Goal: Find specific page/section: Find specific page/section

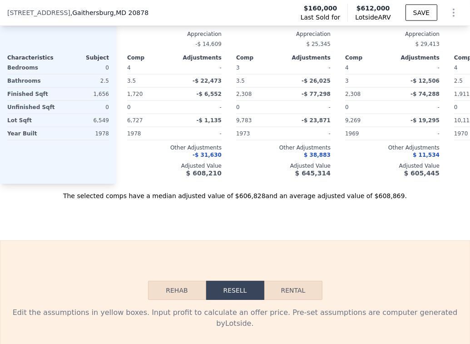
scroll to position [905, 0]
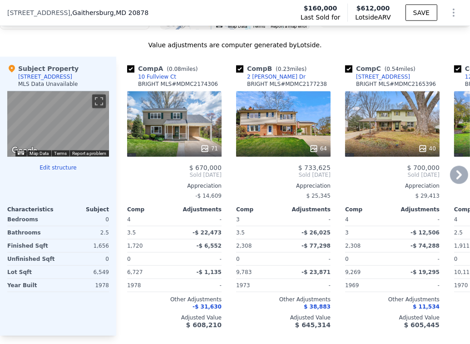
click at [159, 80] on div "10 Fullview Ct" at bounding box center [157, 76] width 38 height 7
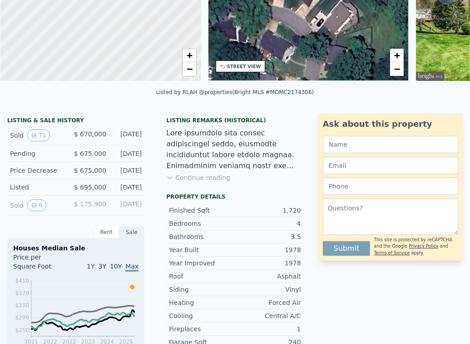
scroll to position [3, 0]
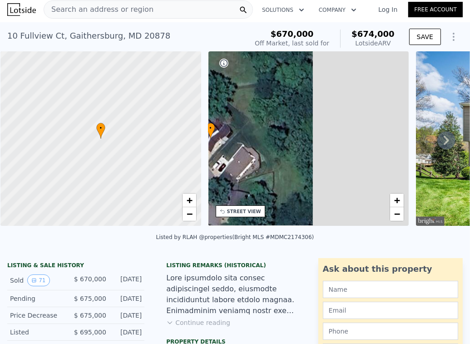
drag, startPoint x: 346, startPoint y: 151, endPoint x: 170, endPoint y: 151, distance: 175.7
click at [146, 153] on div "• + − • + − STREET VIEW Loading... SATELLITE VIEW" at bounding box center [235, 140] width 470 height 178
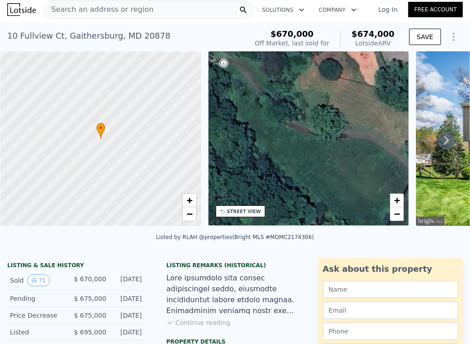
click at [440, 140] on icon at bounding box center [446, 140] width 18 height 18
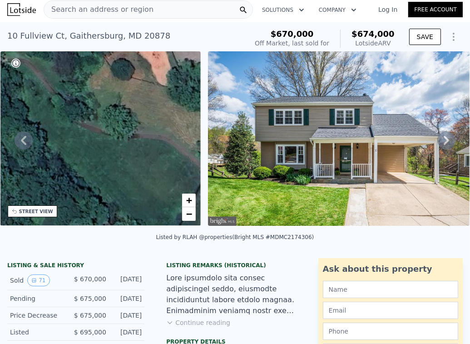
click at [444, 144] on icon at bounding box center [446, 140] width 5 height 9
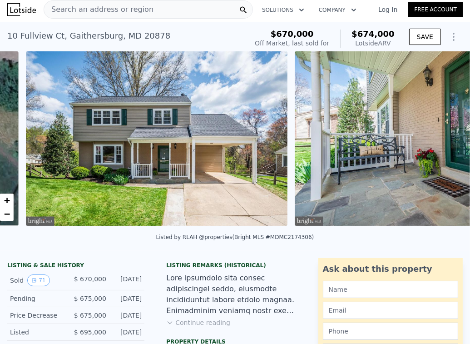
scroll to position [0, 415]
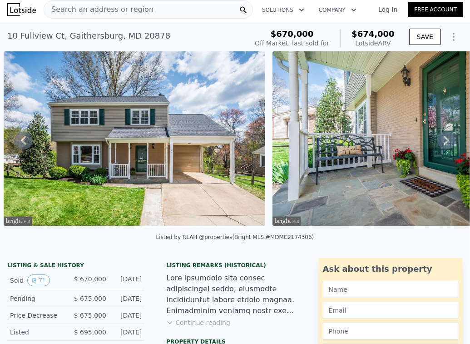
click at [444, 144] on icon at bounding box center [446, 140] width 5 height 9
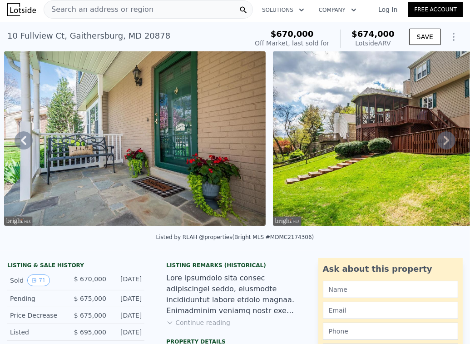
click at [444, 144] on icon at bounding box center [446, 140] width 5 height 9
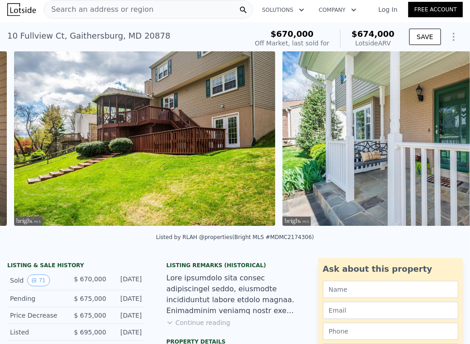
scroll to position [0, 953]
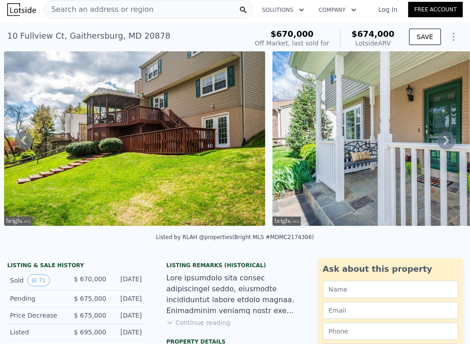
click at [440, 144] on div "• + − • + − STREET VIEW Loading... SATELLITE VIEW" at bounding box center [235, 140] width 470 height 178
click at [437, 138] on icon at bounding box center [446, 140] width 18 height 18
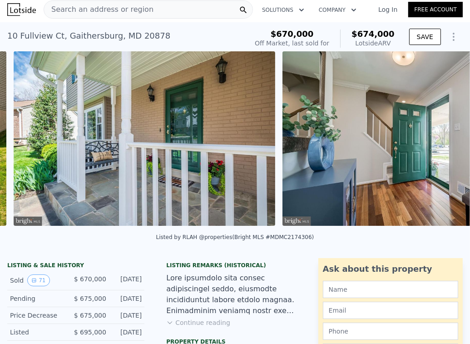
scroll to position [0, 1221]
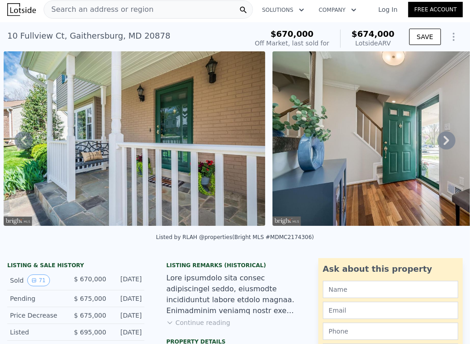
click at [437, 141] on icon at bounding box center [446, 140] width 18 height 18
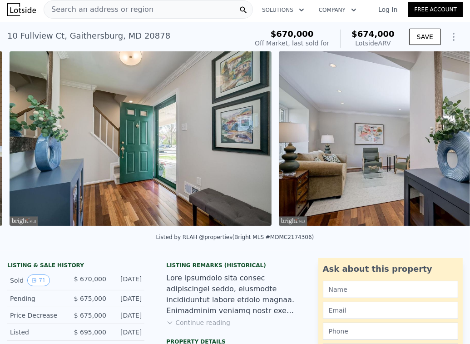
scroll to position [0, 1490]
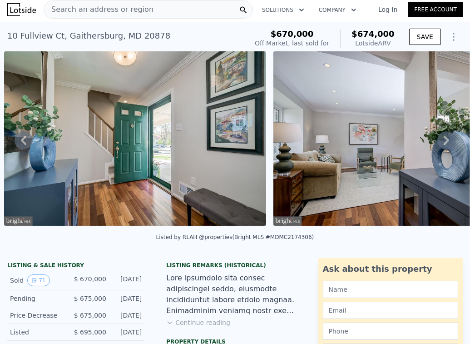
click at [437, 141] on icon at bounding box center [446, 140] width 18 height 18
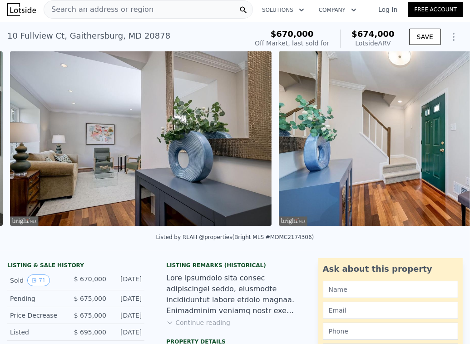
scroll to position [0, 1759]
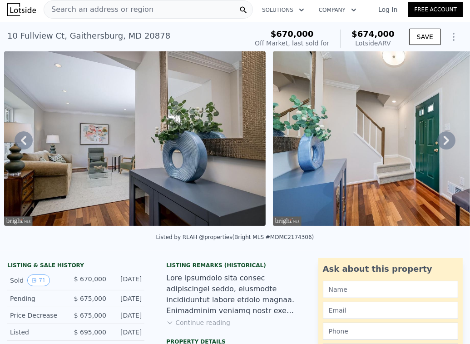
click at [437, 141] on icon at bounding box center [446, 140] width 18 height 18
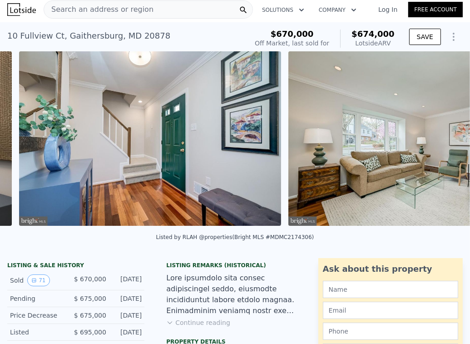
scroll to position [0, 2028]
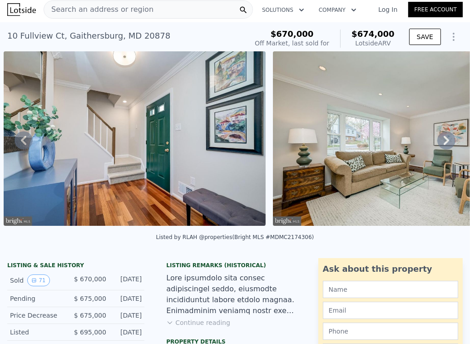
click at [437, 141] on icon at bounding box center [446, 140] width 18 height 18
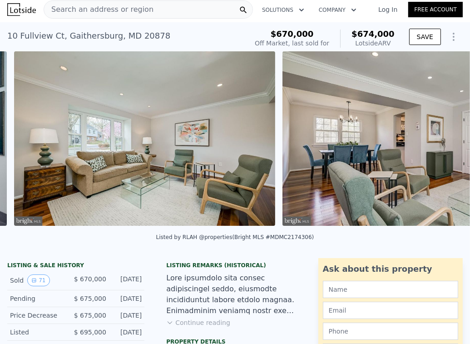
scroll to position [0, 2297]
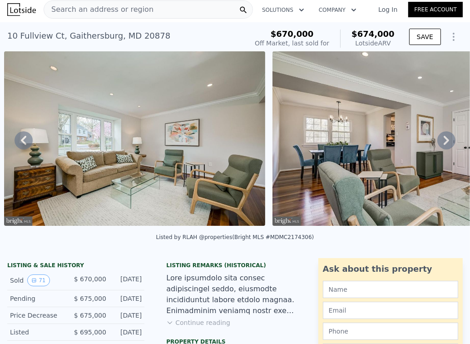
click at [437, 141] on icon at bounding box center [446, 140] width 18 height 18
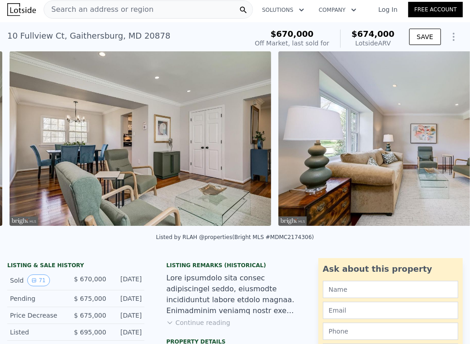
scroll to position [0, 2566]
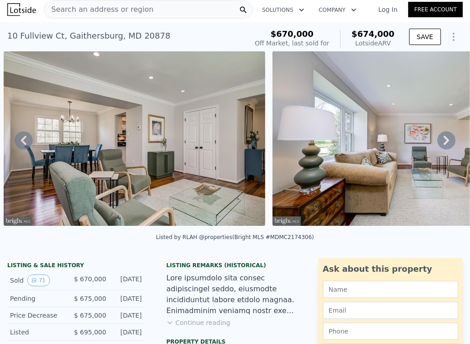
click at [437, 142] on icon at bounding box center [446, 140] width 18 height 18
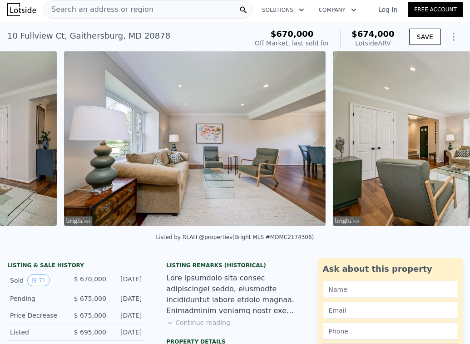
scroll to position [0, 2835]
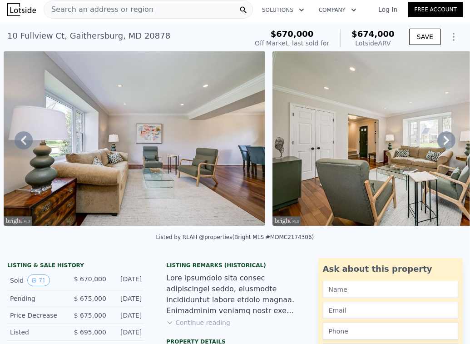
click at [444, 141] on icon at bounding box center [446, 140] width 5 height 9
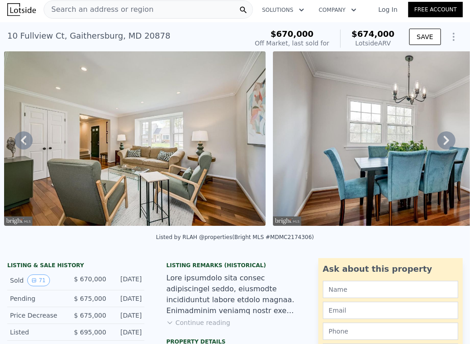
click at [441, 141] on icon at bounding box center [446, 140] width 18 height 18
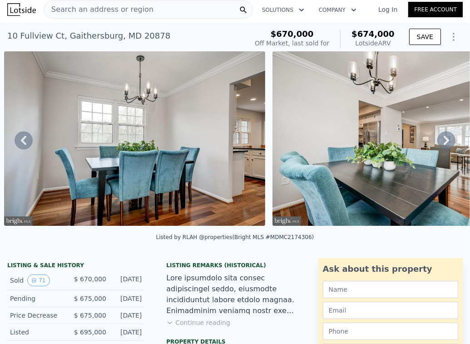
click at [444, 138] on icon at bounding box center [446, 140] width 18 height 18
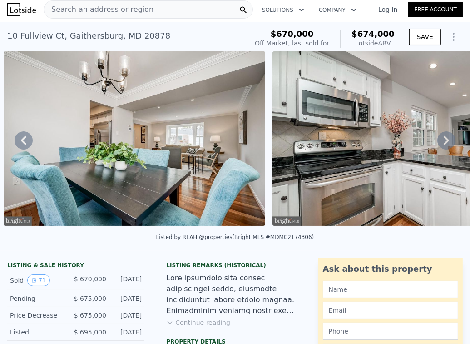
click at [444, 138] on icon at bounding box center [446, 140] width 18 height 18
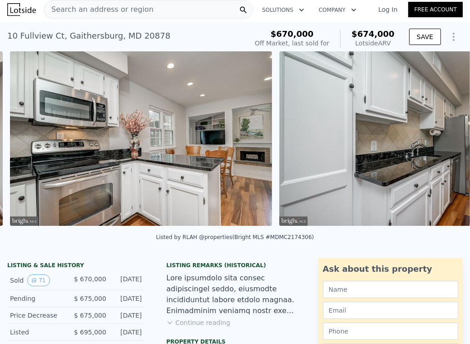
scroll to position [0, 3909]
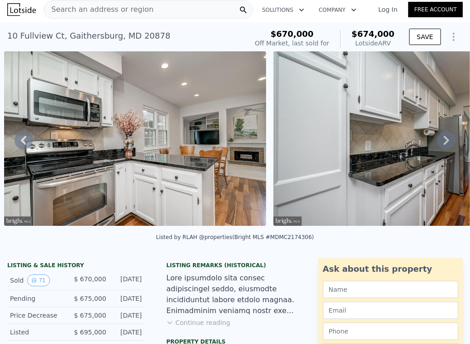
click at [444, 138] on icon at bounding box center [446, 140] width 18 height 18
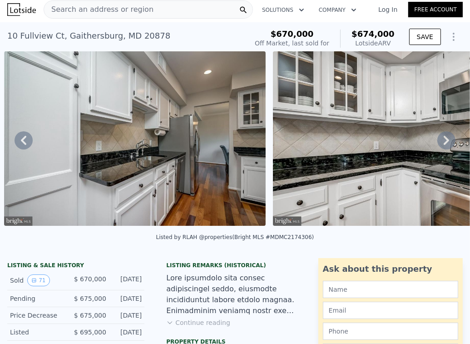
click at [444, 138] on icon at bounding box center [446, 140] width 18 height 18
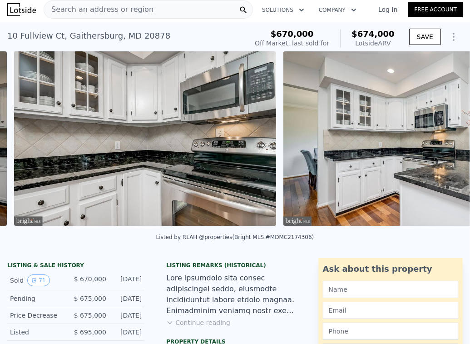
scroll to position [0, 4447]
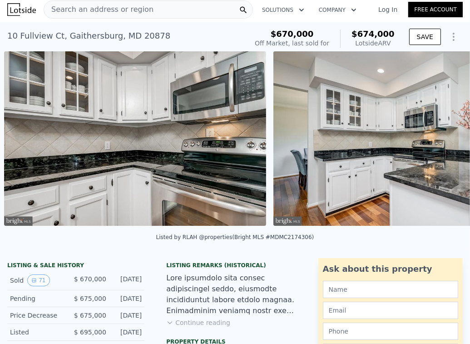
click at [444, 138] on div "• + − • + − STREET VIEW Loading... SATELLITE VIEW" at bounding box center [235, 140] width 470 height 178
click at [444, 143] on icon at bounding box center [446, 140] width 5 height 9
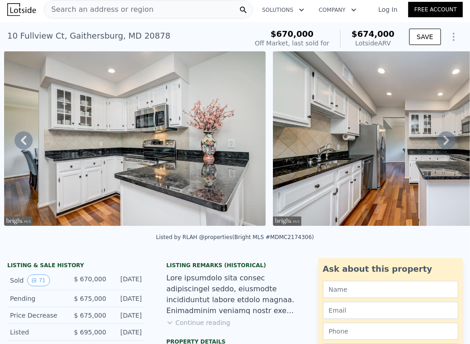
click at [444, 143] on icon at bounding box center [446, 140] width 5 height 9
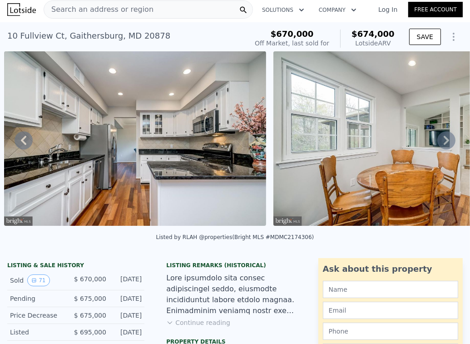
click at [444, 143] on icon at bounding box center [446, 140] width 5 height 9
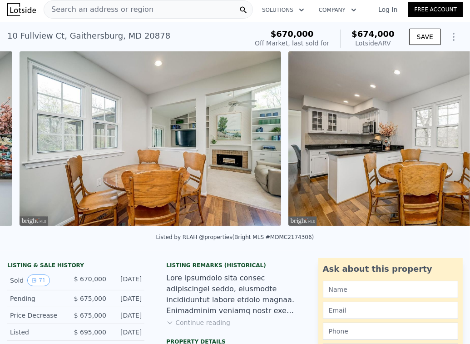
scroll to position [0, 5255]
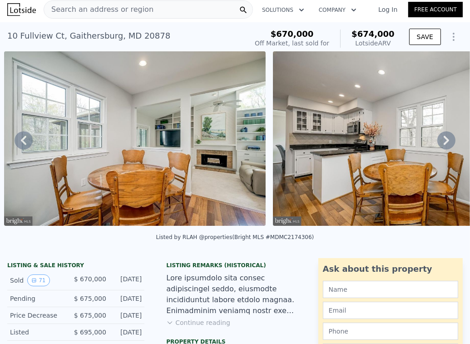
click at [444, 143] on icon at bounding box center [446, 140] width 5 height 9
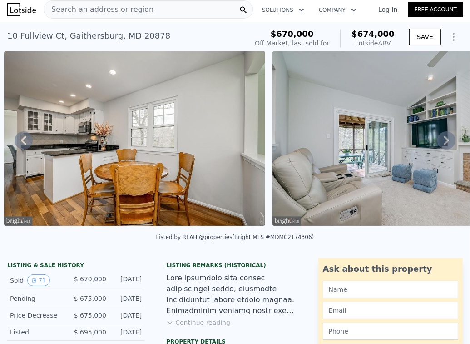
click at [444, 143] on icon at bounding box center [446, 140] width 5 height 9
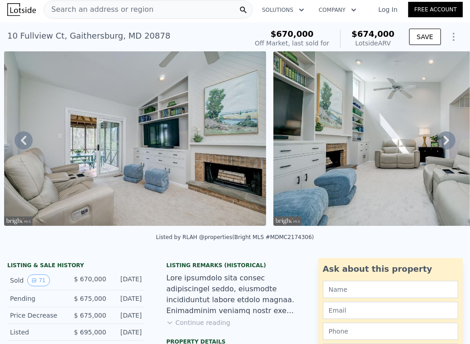
click at [444, 143] on icon at bounding box center [446, 140] width 5 height 9
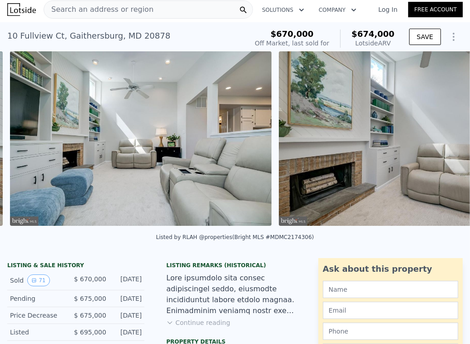
scroll to position [0, 6061]
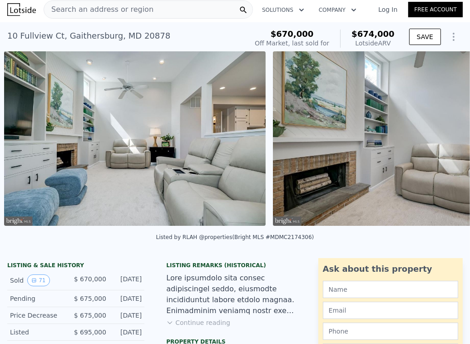
click at [441, 143] on div "• + − • + − STREET VIEW Loading... SATELLITE VIEW" at bounding box center [235, 140] width 470 height 178
click at [444, 143] on icon at bounding box center [446, 140] width 5 height 9
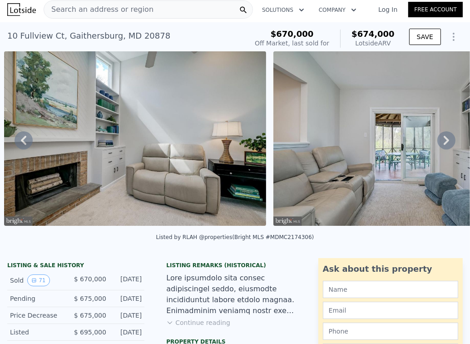
click at [444, 142] on icon at bounding box center [446, 140] width 5 height 9
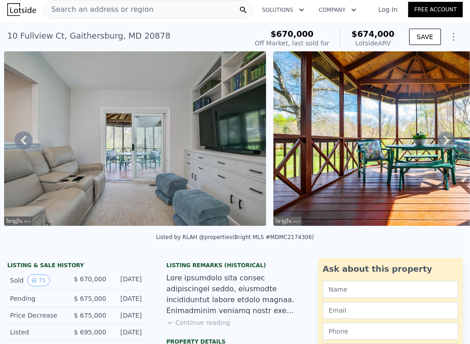
click at [444, 142] on icon at bounding box center [446, 140] width 5 height 9
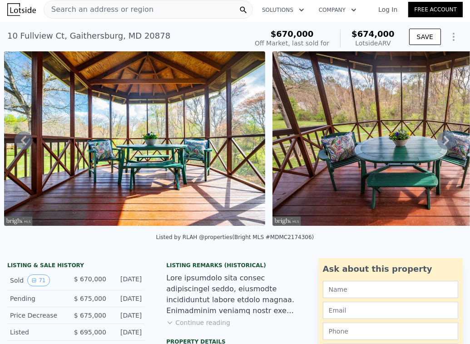
click at [444, 142] on icon at bounding box center [446, 140] width 5 height 9
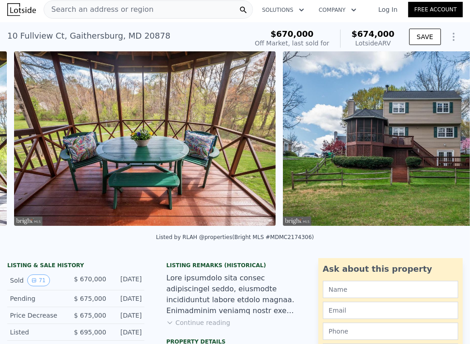
scroll to position [0, 7137]
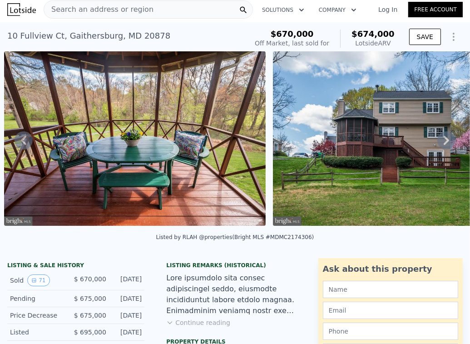
click at [440, 142] on div "• + − • + − STREET VIEW Loading... SATELLITE VIEW" at bounding box center [235, 140] width 470 height 178
click at [444, 142] on icon at bounding box center [446, 140] width 5 height 9
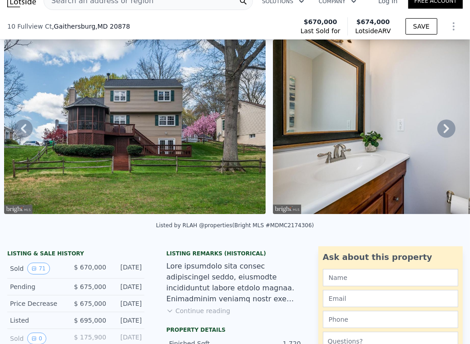
scroll to position [3, 0]
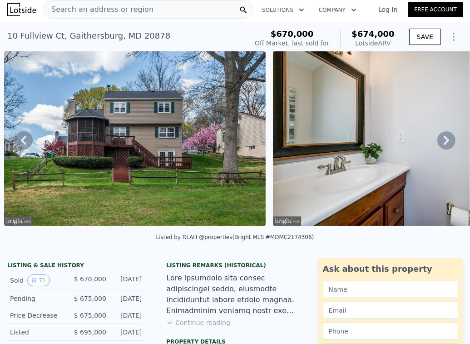
click at [446, 141] on icon at bounding box center [446, 140] width 18 height 18
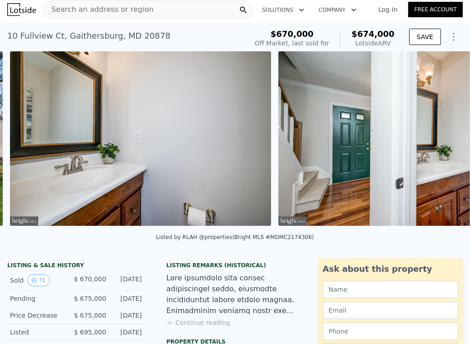
scroll to position [0, 7674]
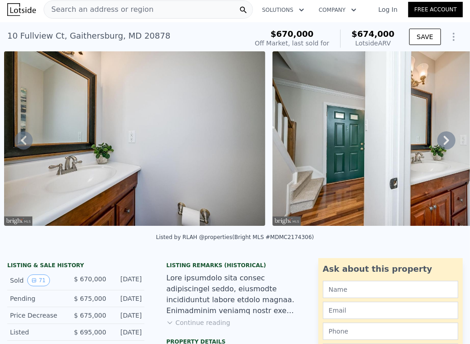
click at [445, 142] on icon at bounding box center [446, 140] width 18 height 18
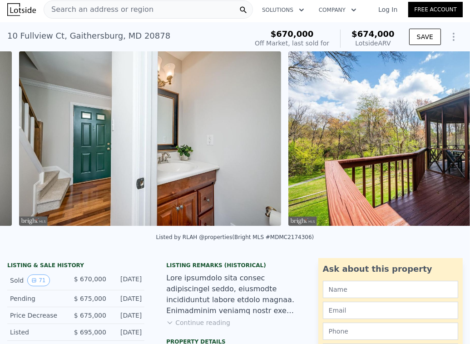
scroll to position [0, 7943]
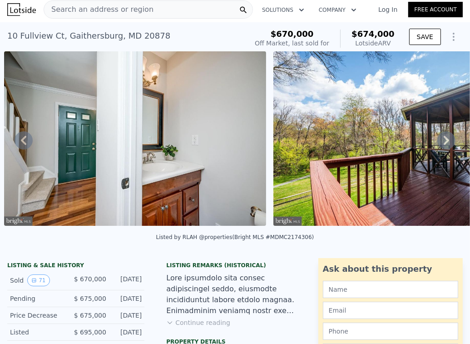
click at [445, 142] on icon at bounding box center [446, 140] width 18 height 18
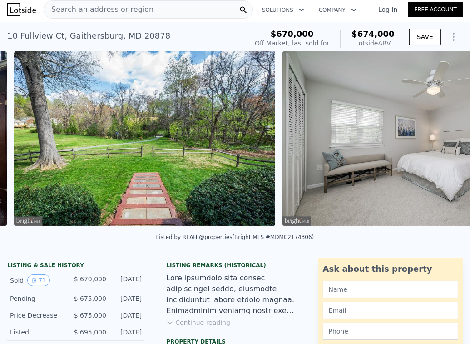
scroll to position [0, 8480]
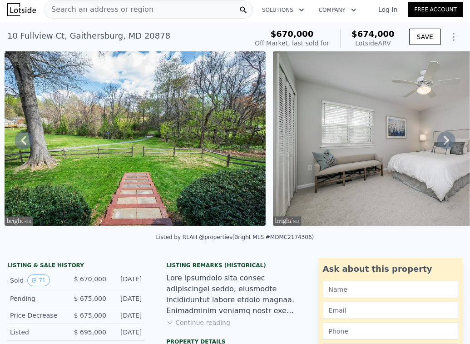
click at [444, 142] on icon at bounding box center [446, 140] width 5 height 9
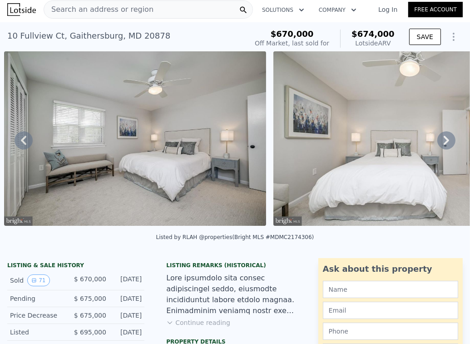
click at [437, 144] on icon at bounding box center [446, 140] width 18 height 18
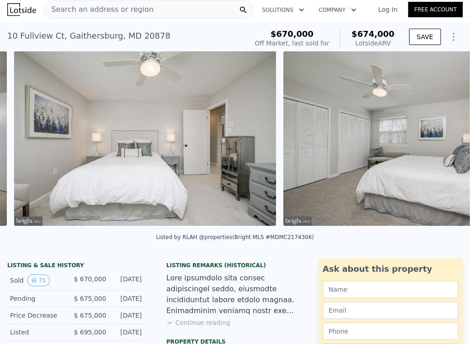
scroll to position [0, 9018]
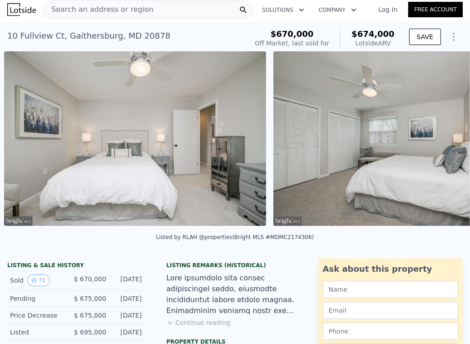
click at [437, 144] on div "• + − • + − STREET VIEW Loading... SATELLITE VIEW" at bounding box center [235, 140] width 470 height 178
click at [443, 141] on icon at bounding box center [446, 140] width 18 height 18
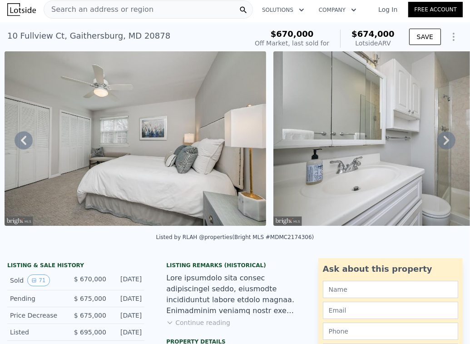
click at [443, 141] on icon at bounding box center [446, 140] width 18 height 18
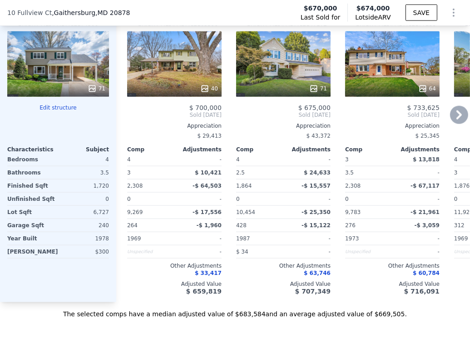
scroll to position [908, 0]
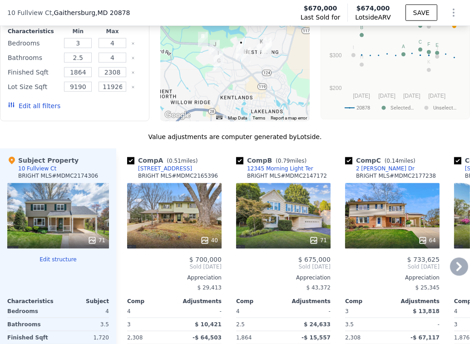
click at [455, 267] on icon at bounding box center [459, 266] width 18 height 18
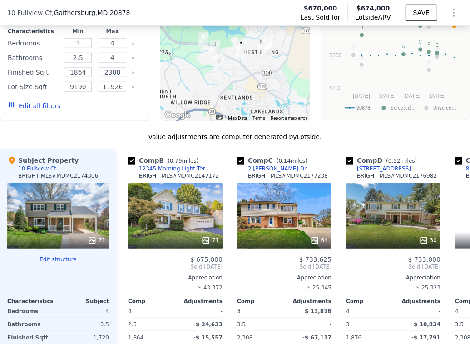
scroll to position [0, 218]
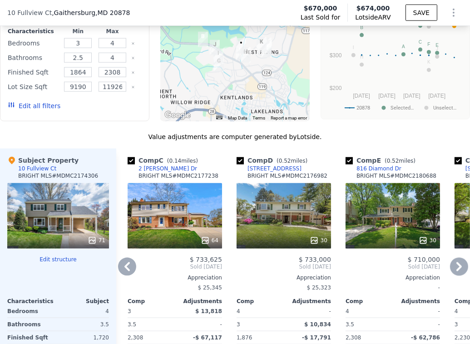
click at [455, 267] on icon at bounding box center [459, 266] width 18 height 18
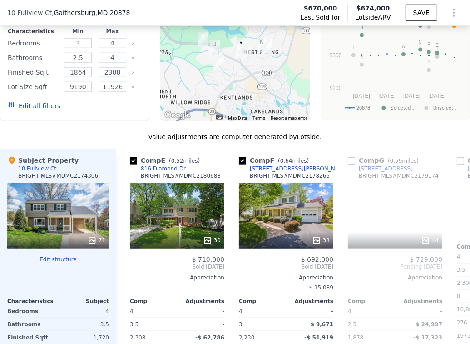
scroll to position [0, 435]
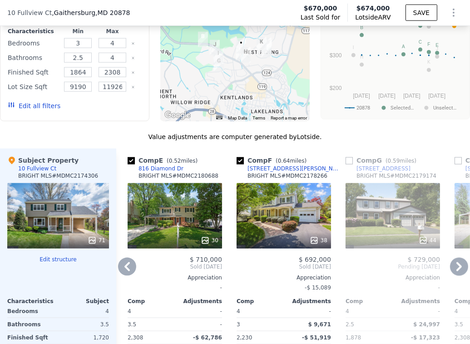
click at [455, 267] on icon at bounding box center [459, 266] width 18 height 18
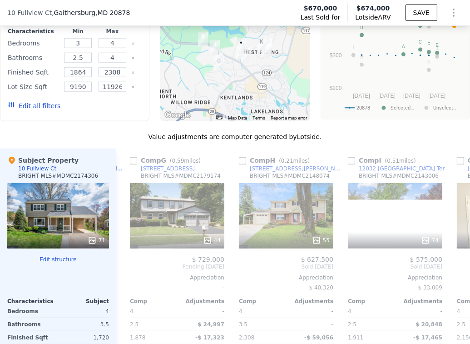
scroll to position [0, 653]
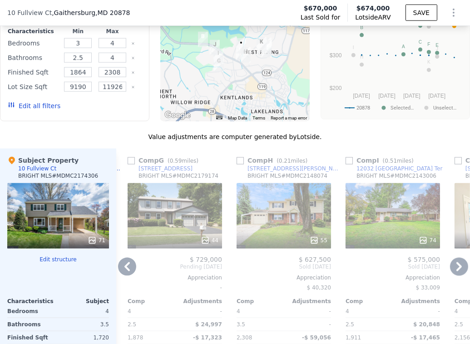
click at [455, 267] on icon at bounding box center [459, 266] width 18 height 18
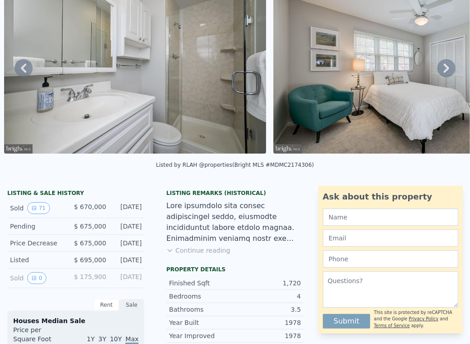
scroll to position [0, 0]
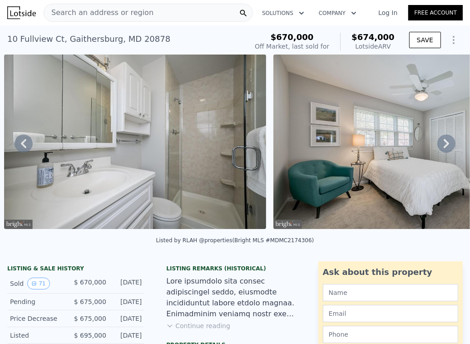
click at [120, 13] on span "Search an address or region" at bounding box center [98, 12] width 109 height 11
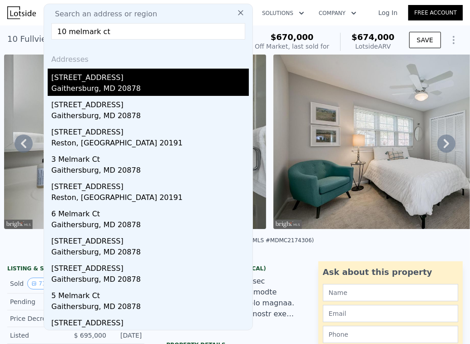
type input "10 melmark ct"
click at [162, 82] on div "[STREET_ADDRESS]" at bounding box center [150, 76] width 198 height 15
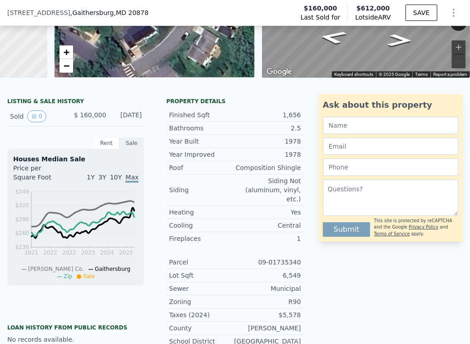
scroll to position [3, 0]
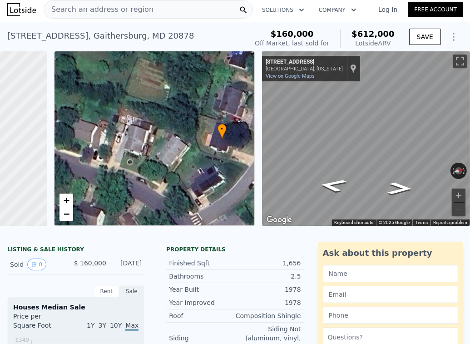
drag, startPoint x: 144, startPoint y: 155, endPoint x: 176, endPoint y: 153, distance: 32.3
click at [176, 153] on div "• + −" at bounding box center [154, 138] width 201 height 174
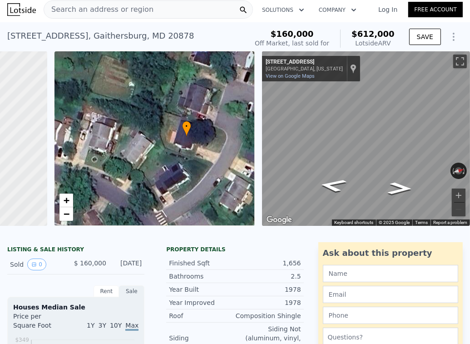
drag, startPoint x: 15, startPoint y: 139, endPoint x: 30, endPoint y: 133, distance: 16.4
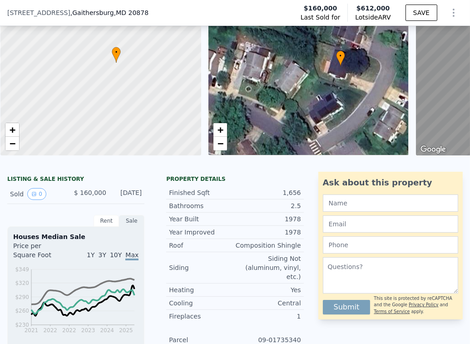
scroll to position [0, 0]
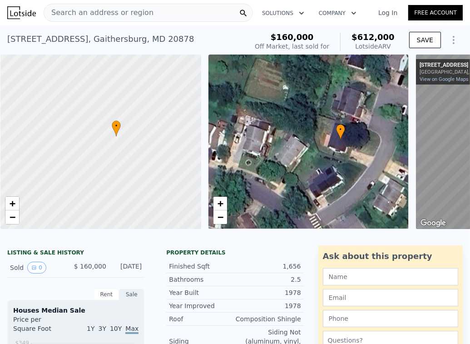
click at [121, 140] on div at bounding box center [100, 141] width 241 height 209
click at [12, 205] on span "+" at bounding box center [13, 203] width 6 height 11
click at [13, 205] on span "+" at bounding box center [13, 203] width 6 height 11
drag, startPoint x: 188, startPoint y: 123, endPoint x: 45, endPoint y: 210, distance: 167.3
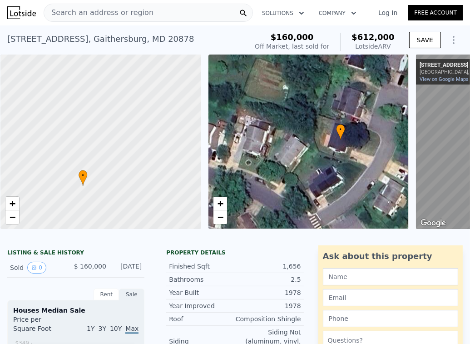
click at [45, 210] on div at bounding box center [100, 141] width 241 height 209
click at [18, 208] on div "+ −" at bounding box center [12, 210] width 15 height 28
click at [18, 201] on link "+" at bounding box center [12, 204] width 14 height 14
click at [15, 203] on link "+" at bounding box center [12, 204] width 14 height 14
drag, startPoint x: 114, startPoint y: 199, endPoint x: 197, endPoint y: 84, distance: 141.8
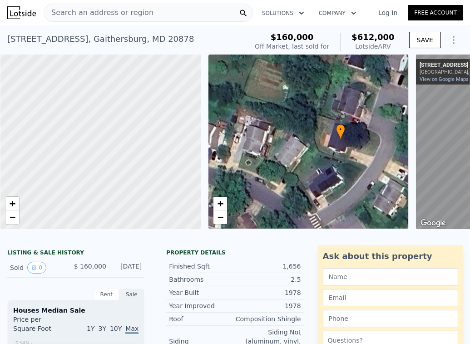
click at [197, 84] on div at bounding box center [110, 129] width 241 height 209
click at [15, 210] on link "+" at bounding box center [12, 204] width 14 height 14
drag, startPoint x: 116, startPoint y: 191, endPoint x: 167, endPoint y: 111, distance: 95.0
click at [167, 111] on div at bounding box center [103, 137] width 241 height 209
click at [132, 168] on div at bounding box center [100, 141] width 241 height 209
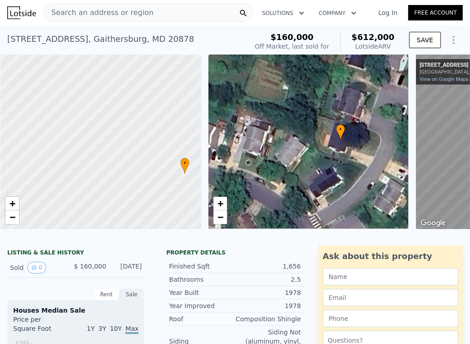
click at [121, 172] on div at bounding box center [100, 141] width 241 height 209
click at [122, 12] on span "Search an address or region" at bounding box center [98, 12] width 109 height 11
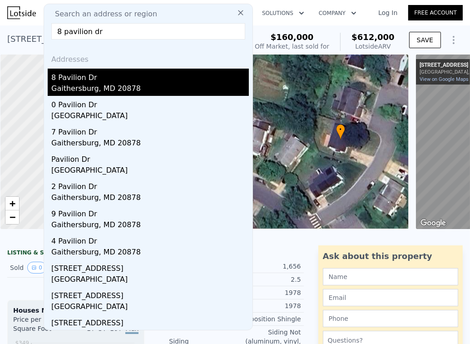
type input "8 pavilion dr"
click at [108, 90] on div "Gaithersburg, MD 20878" at bounding box center [150, 89] width 198 height 13
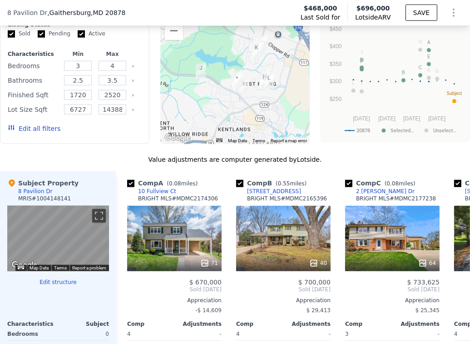
scroll to position [756, 0]
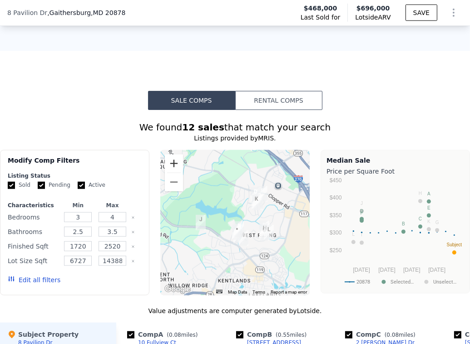
click at [176, 164] on button "Zoom in" at bounding box center [174, 163] width 18 height 18
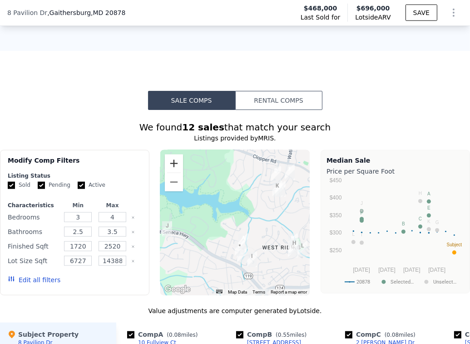
click at [176, 164] on button "Zoom in" at bounding box center [174, 163] width 18 height 18
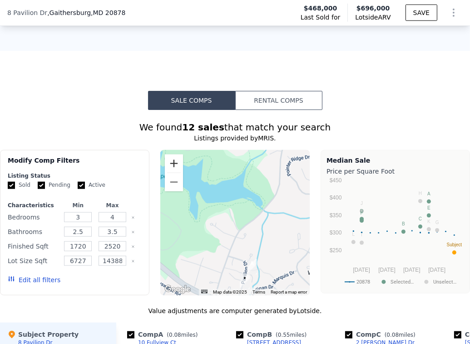
click at [176, 164] on button "Zoom in" at bounding box center [174, 163] width 18 height 18
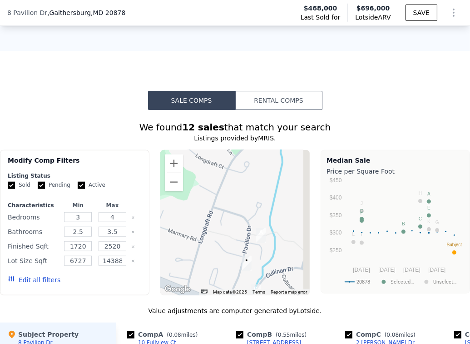
drag, startPoint x: 218, startPoint y: 255, endPoint x: 205, endPoint y: 148, distance: 107.5
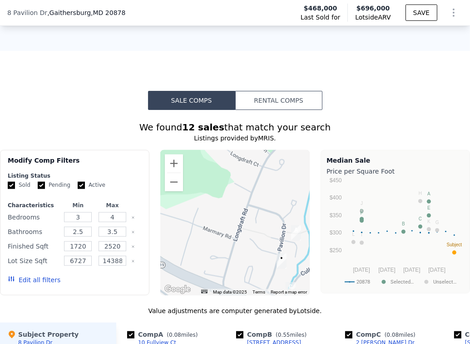
drag, startPoint x: 235, startPoint y: 243, endPoint x: 276, endPoint y: 279, distance: 54.4
click at [276, 282] on div at bounding box center [234, 222] width 149 height 145
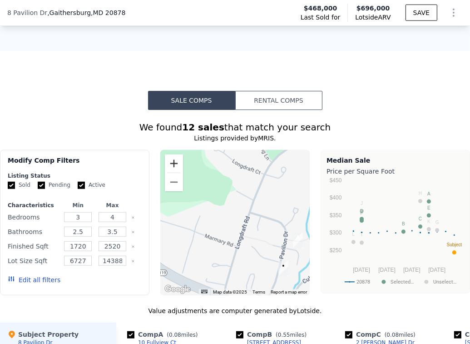
click at [173, 163] on button "Zoom in" at bounding box center [174, 163] width 18 height 18
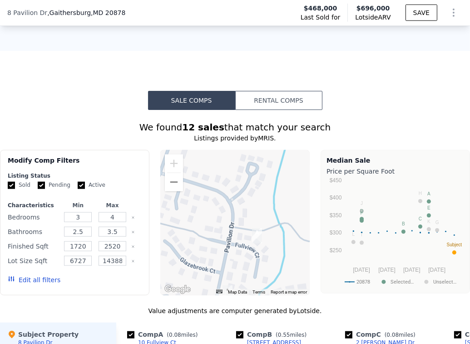
drag, startPoint x: 281, startPoint y: 239, endPoint x: 178, endPoint y: 209, distance: 107.7
click at [178, 209] on div at bounding box center [234, 222] width 149 height 145
click at [256, 237] on img "10 Fullview Ct" at bounding box center [257, 234] width 10 height 15
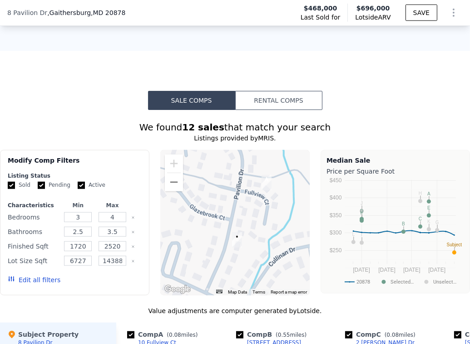
drag, startPoint x: 282, startPoint y: 250, endPoint x: 293, endPoint y: 195, distance: 56.5
click at [292, 195] on div at bounding box center [234, 222] width 149 height 145
click at [232, 242] on img "8 Pavilion Dr" at bounding box center [237, 237] width 10 height 15
